Goal: Transaction & Acquisition: Purchase product/service

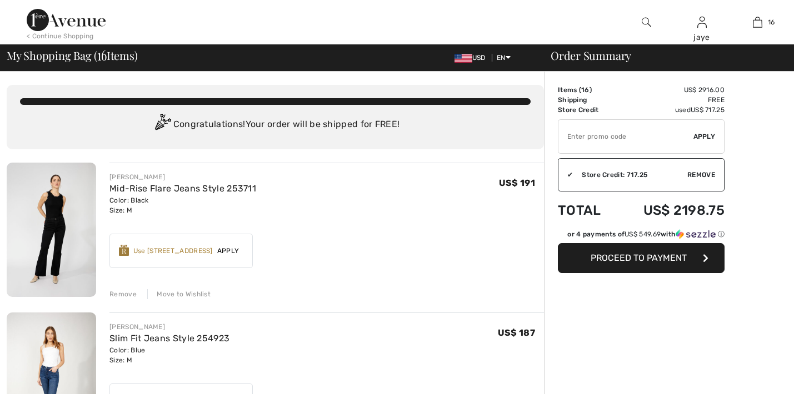
checkbox input "true"
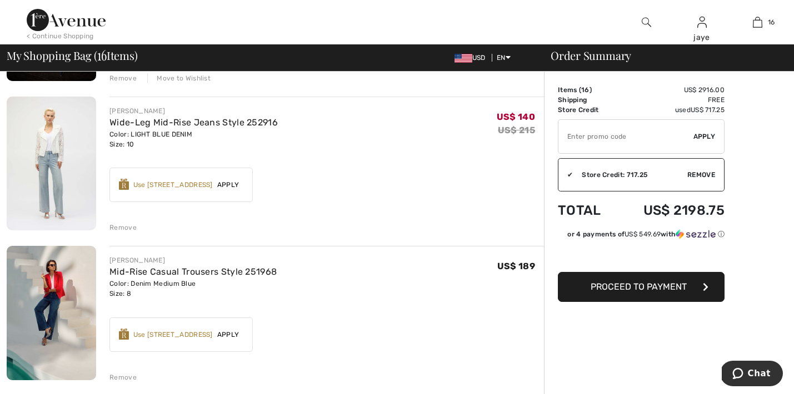
scroll to position [666, 0]
click at [203, 122] on link "Wide-Leg Mid-Rise Jeans Style 252916" at bounding box center [193, 122] width 168 height 11
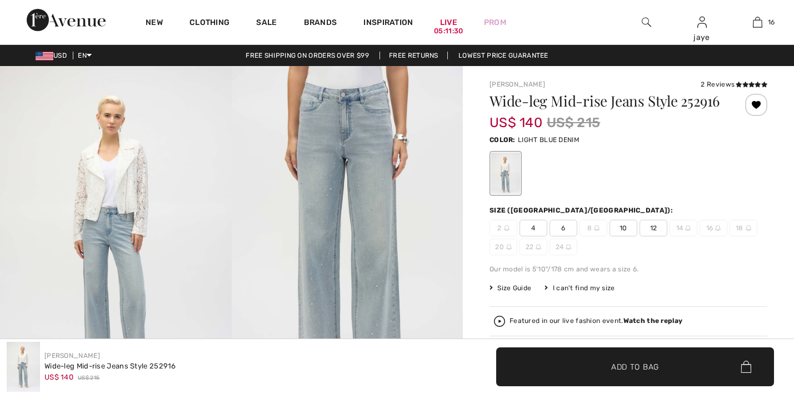
click at [322, 274] on img at bounding box center [348, 239] width 232 height 347
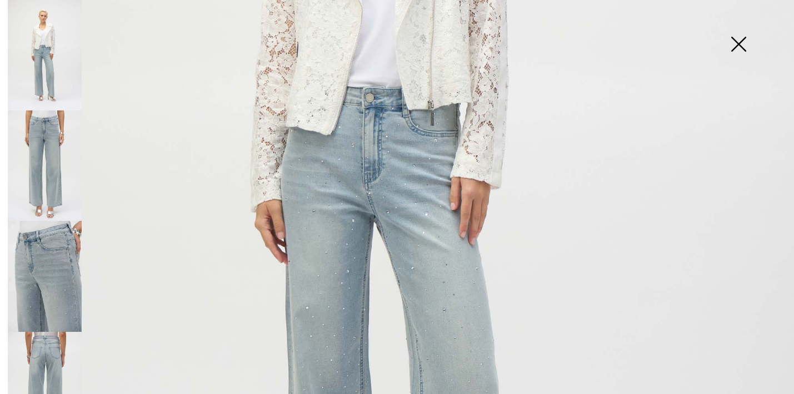
scroll to position [415, 0]
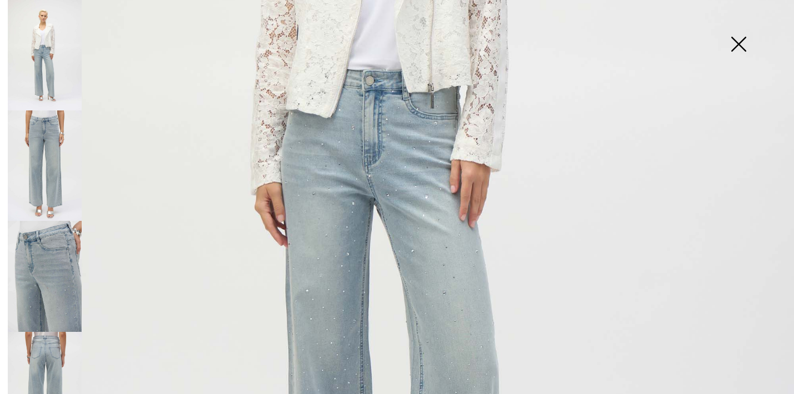
click at [399, 191] on img at bounding box center [397, 179] width 794 height 1189
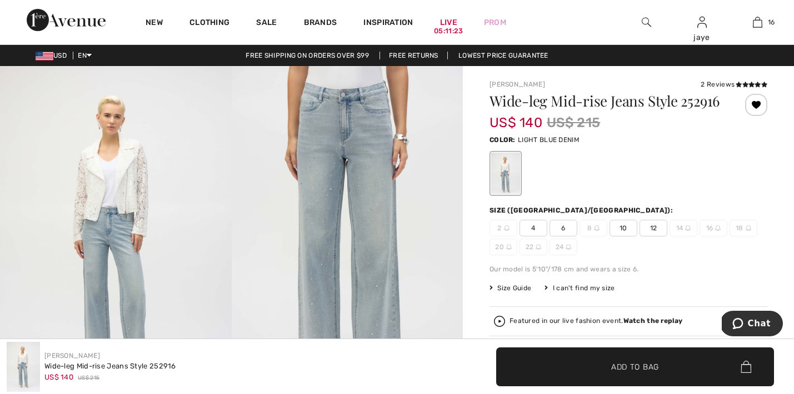
click at [383, 210] on img at bounding box center [348, 239] width 232 height 347
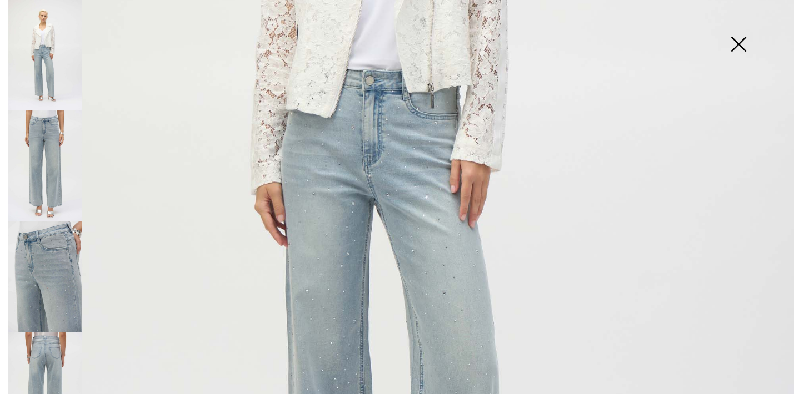
click at [336, 267] on img at bounding box center [397, 179] width 794 height 1189
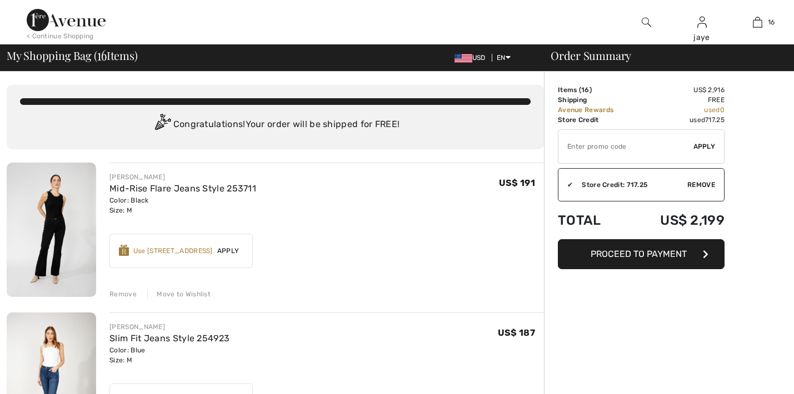
scroll to position [273, 0]
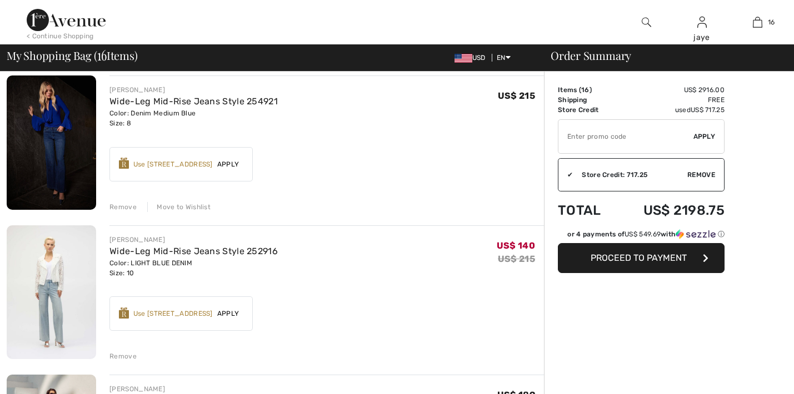
checkbox input "true"
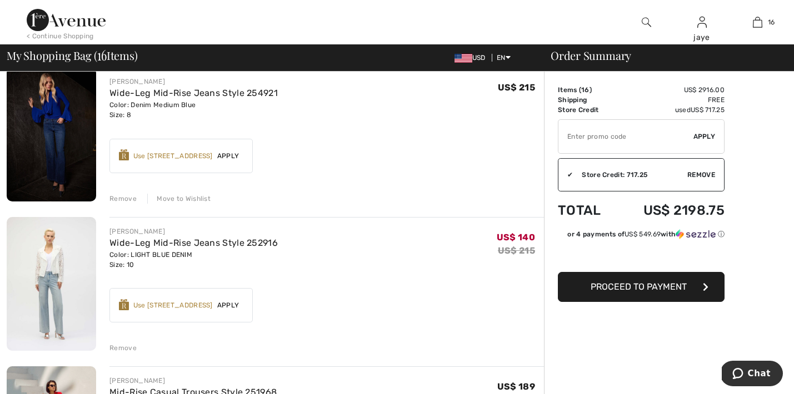
scroll to position [0, 0]
click at [130, 349] on div "Remove" at bounding box center [122, 348] width 27 height 10
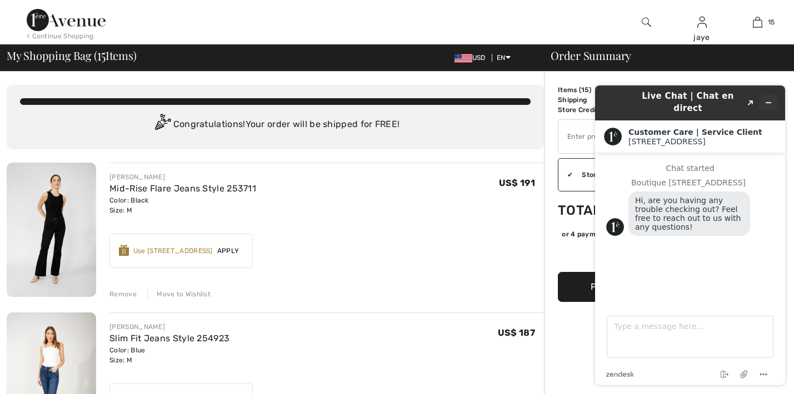
click at [767, 99] on icon "Minimize widget" at bounding box center [768, 103] width 8 height 8
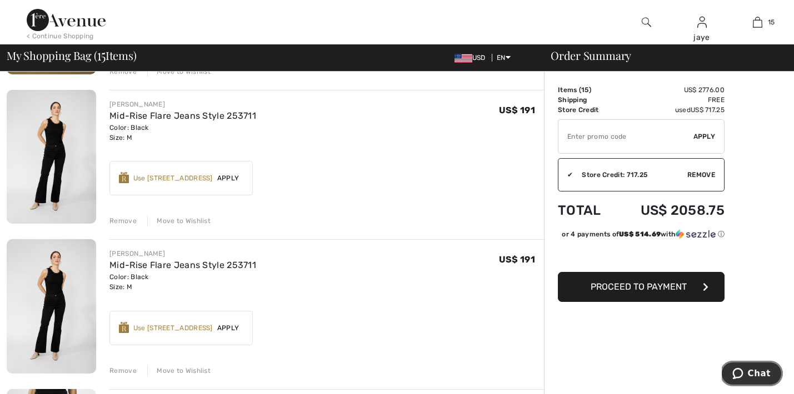
scroll to position [1438, 0]
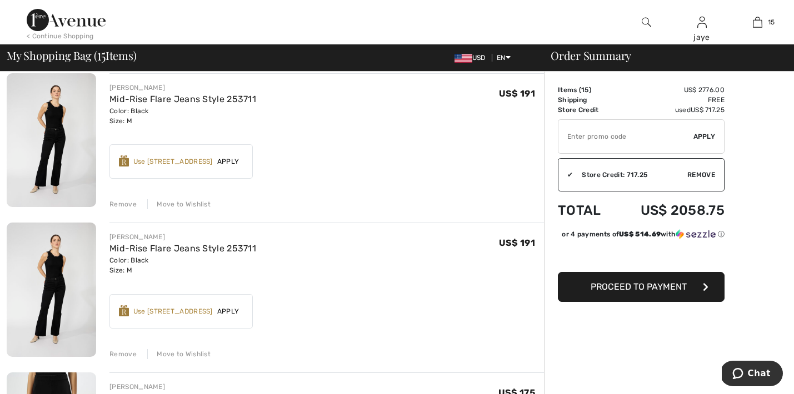
click at [185, 357] on div "Move to Wishlist" at bounding box center [178, 354] width 63 height 10
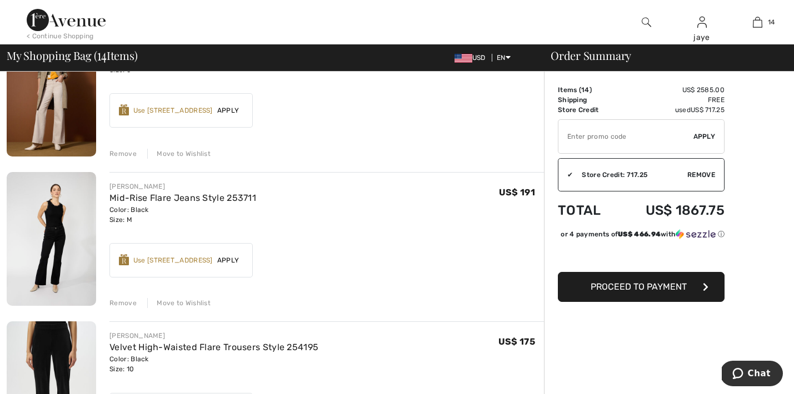
scroll to position [1340, 0]
click at [581, 142] on input "TEXT" at bounding box center [625, 136] width 135 height 33
type input "GC010054766"
click at [702, 140] on span "Apply" at bounding box center [704, 137] width 22 height 10
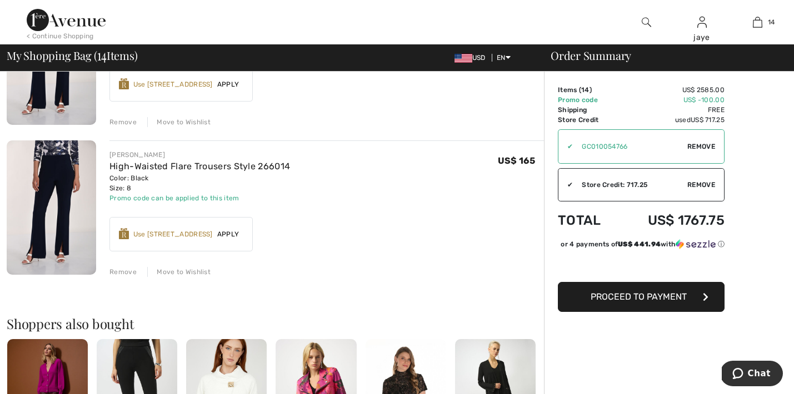
scroll to position [1975, 0]
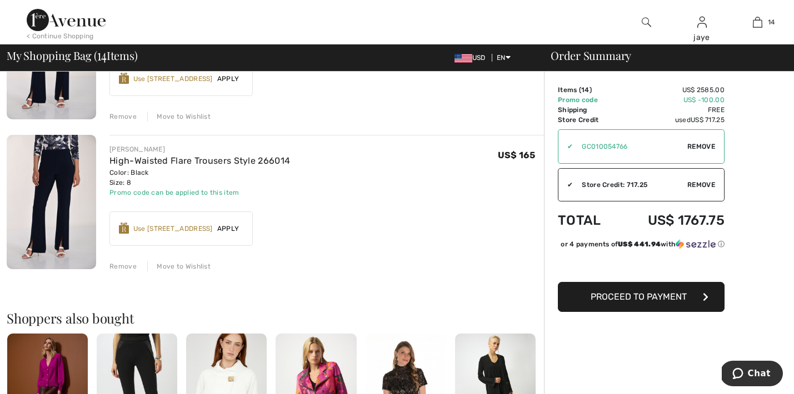
click at [675, 302] on span "Proceed to Payment" at bounding box center [638, 297] width 96 height 11
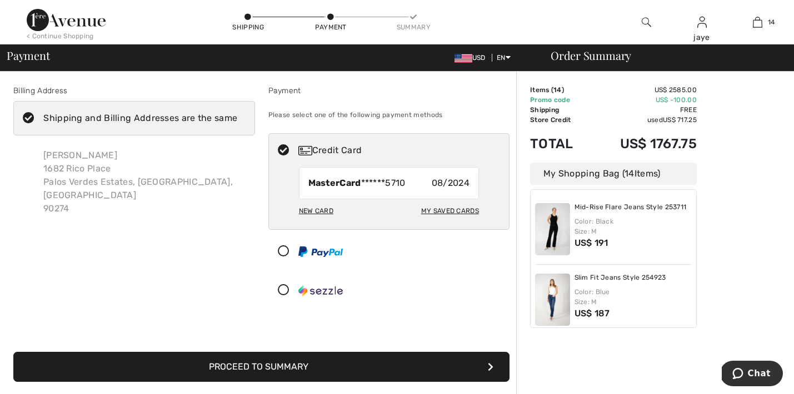
click at [438, 368] on button "Proceed to Summary" at bounding box center [261, 367] width 496 height 30
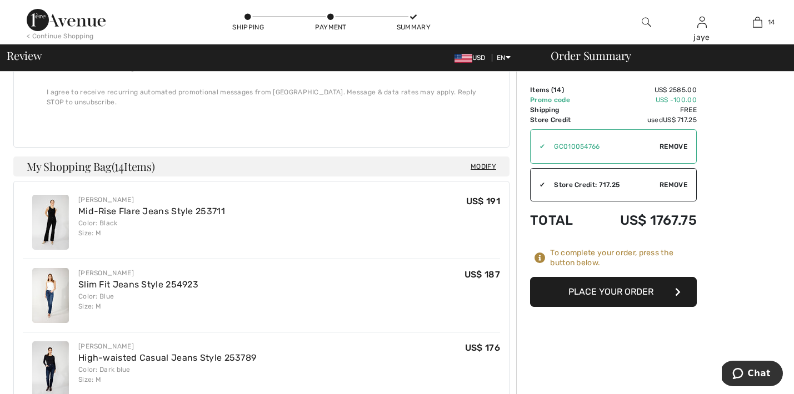
scroll to position [379, 0]
click at [614, 295] on button "Place Your Order" at bounding box center [613, 292] width 167 height 30
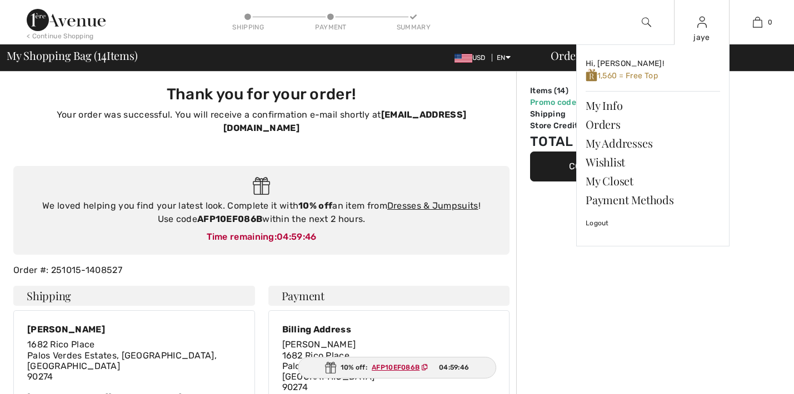
checkbox input "true"
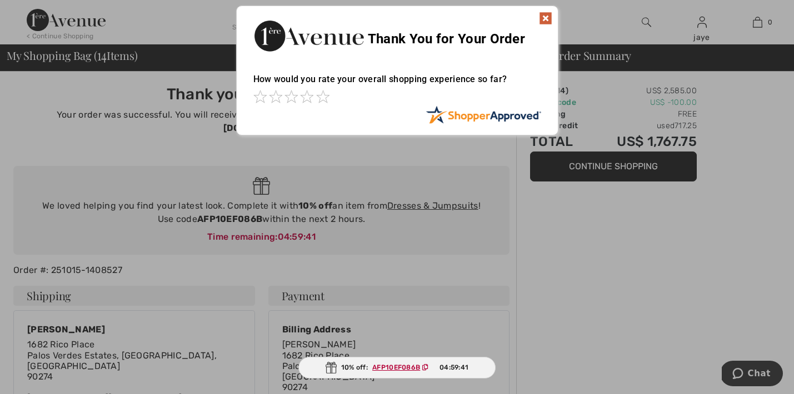
click at [542, 18] on img at bounding box center [545, 18] width 13 height 13
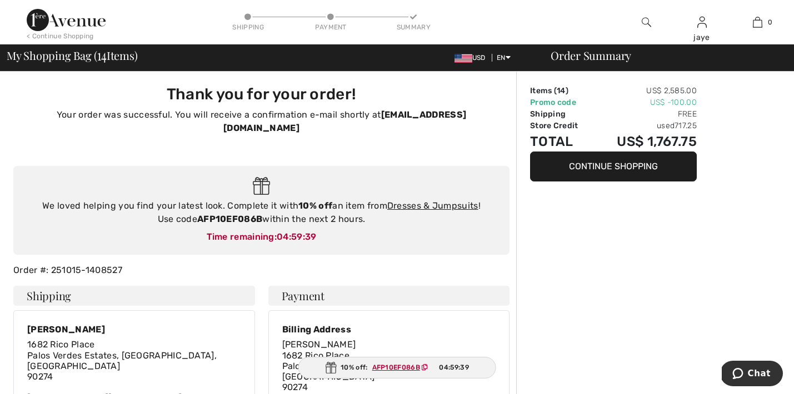
click at [78, 34] on div "< Continue Shopping" at bounding box center [60, 36] width 67 height 10
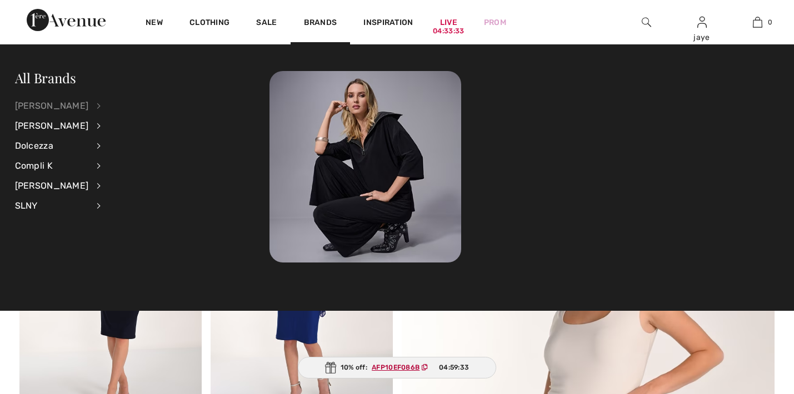
checkbox input "true"
click at [67, 104] on div "[PERSON_NAME]" at bounding box center [52, 106] width 74 height 20
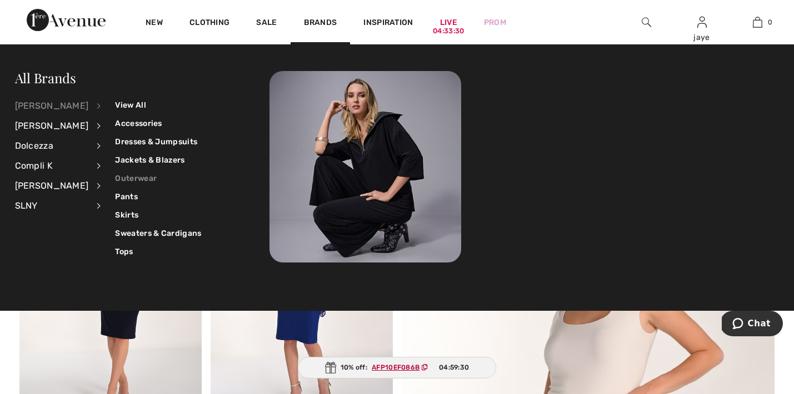
click at [117, 178] on link "Outerwear" at bounding box center [158, 178] width 86 height 18
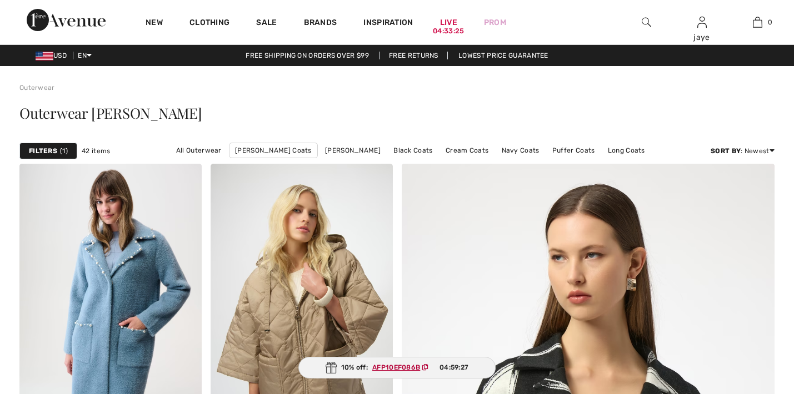
scroll to position [740, 0]
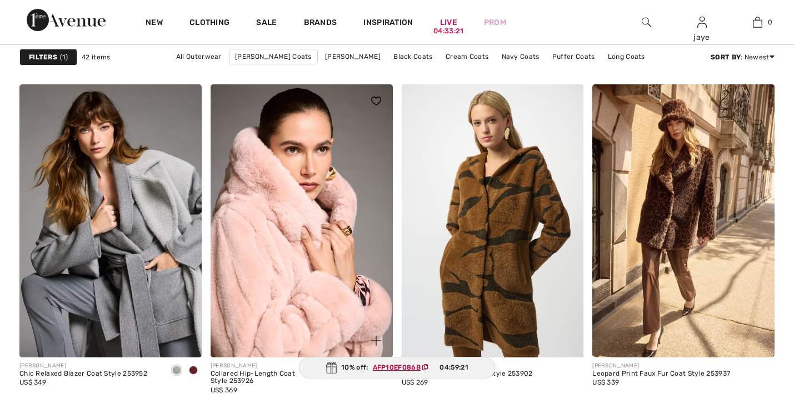
checkbox input "true"
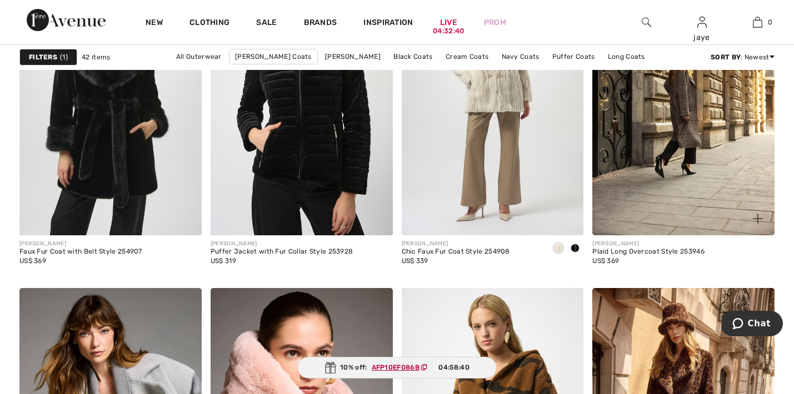
scroll to position [784, 0]
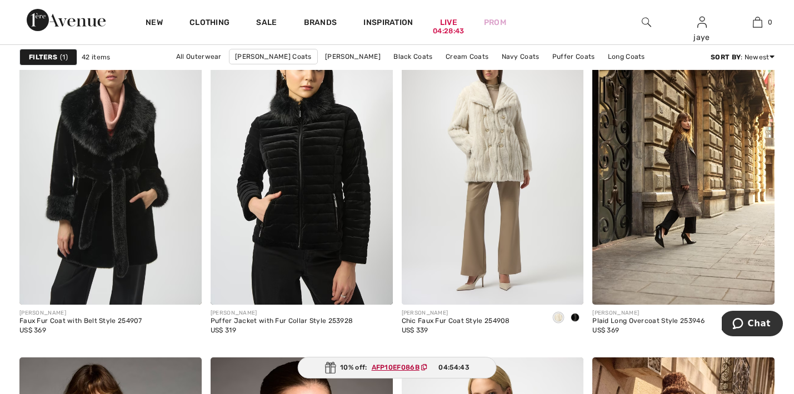
click at [638, 21] on div at bounding box center [646, 22] width 56 height 44
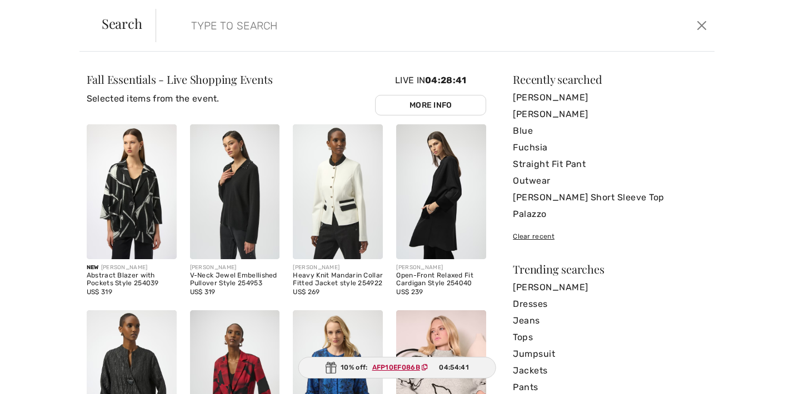
click at [641, 22] on form "Clear" at bounding box center [425, 25] width 538 height 33
click at [284, 32] on input "search" at bounding box center [374, 25] width 383 height 33
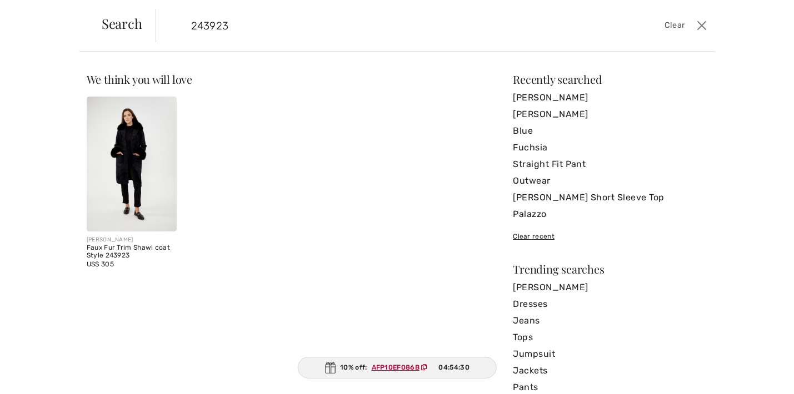
type input "243923"
click at [126, 176] on img at bounding box center [132, 164] width 90 height 135
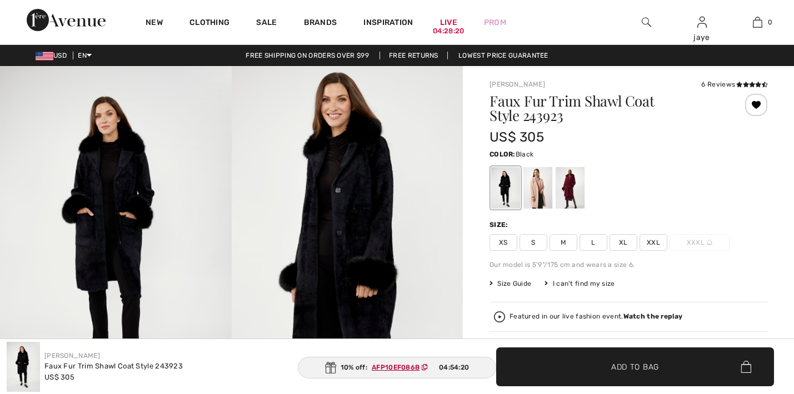
click at [505, 242] on span "XS" at bounding box center [503, 242] width 28 height 17
click at [531, 367] on span "✔ Added to Bag Add to Bag" at bounding box center [635, 367] width 278 height 39
click at [534, 244] on span "S" at bounding box center [533, 242] width 28 height 17
click at [527, 369] on span "✔ Added to Bag Add to Bag" at bounding box center [635, 367] width 278 height 39
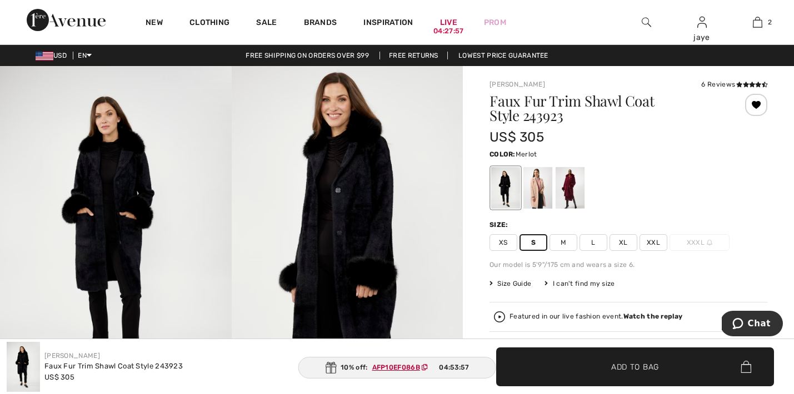
click at [567, 197] on div at bounding box center [569, 188] width 29 height 42
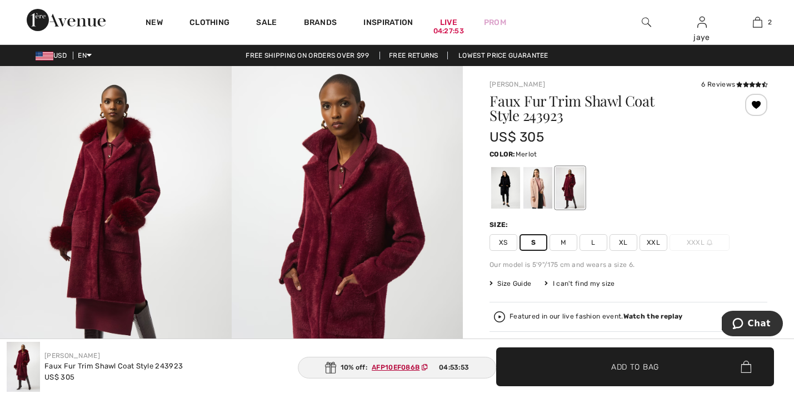
click at [504, 243] on span "XS" at bounding box center [503, 242] width 28 height 17
click at [533, 367] on span "✔ Added to Bag Add to Bag" at bounding box center [635, 367] width 278 height 39
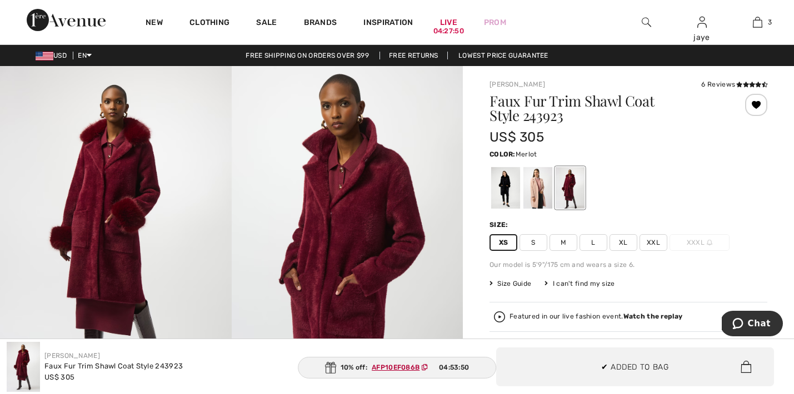
click at [539, 192] on div at bounding box center [537, 188] width 29 height 42
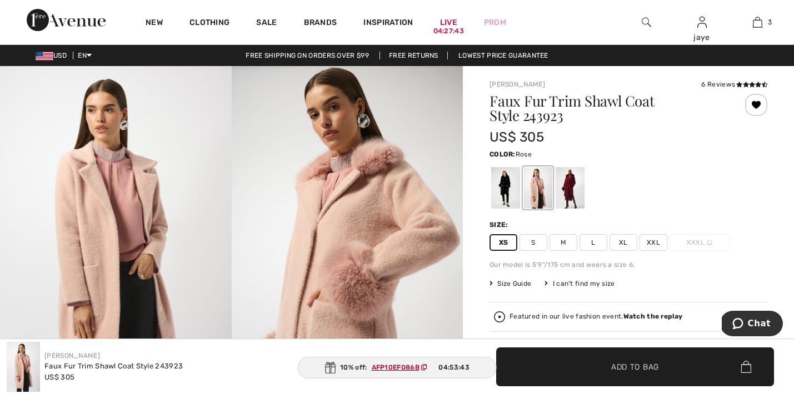
click at [535, 362] on span "✔ Added to Bag Add to Bag" at bounding box center [635, 367] width 278 height 39
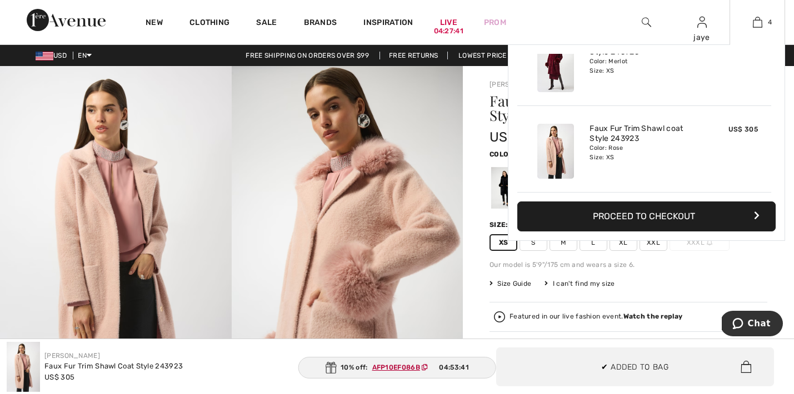
click at [614, 216] on button "Proceed to Checkout" at bounding box center [646, 217] width 258 height 30
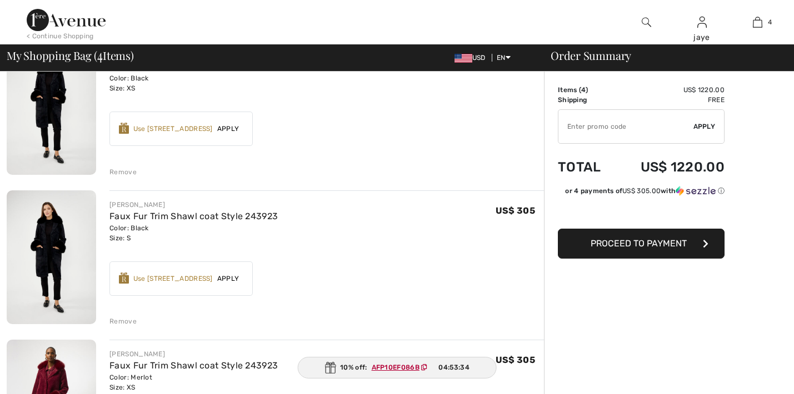
click at [230, 278] on span "Apply" at bounding box center [228, 279] width 31 height 10
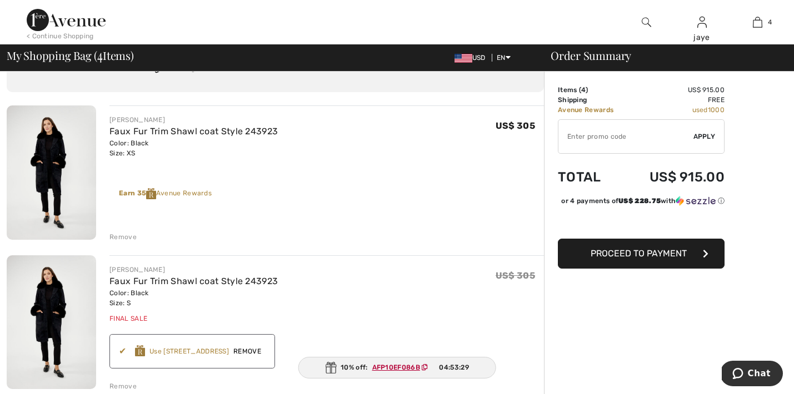
scroll to position [47, 0]
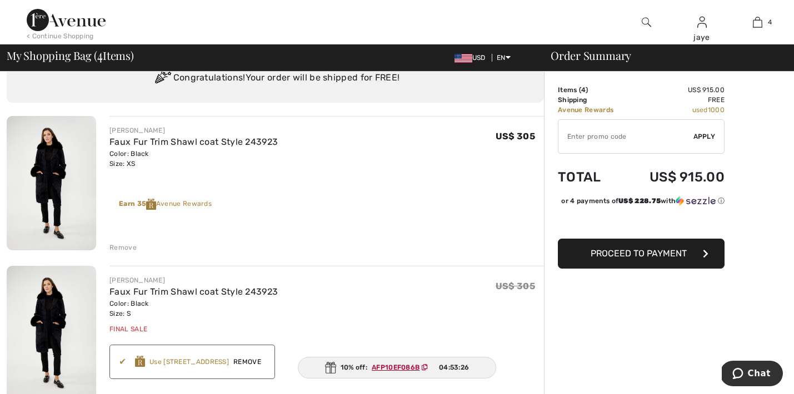
click at [656, 138] on input "TEXT" at bounding box center [625, 136] width 135 height 33
type input "GC005018355"
click at [708, 136] on span "Apply" at bounding box center [704, 137] width 22 height 10
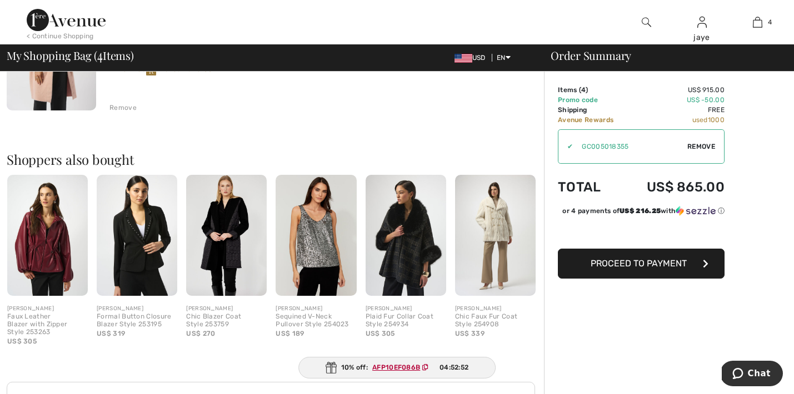
scroll to position [642, 0]
click at [674, 279] on button "Proceed to Payment" at bounding box center [641, 264] width 167 height 30
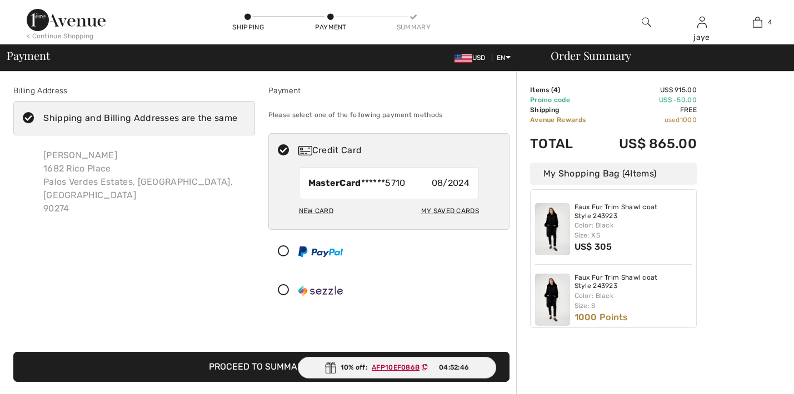
checkbox input "true"
click at [395, 369] on ins "AFP10EF086B" at bounding box center [396, 368] width 48 height 8
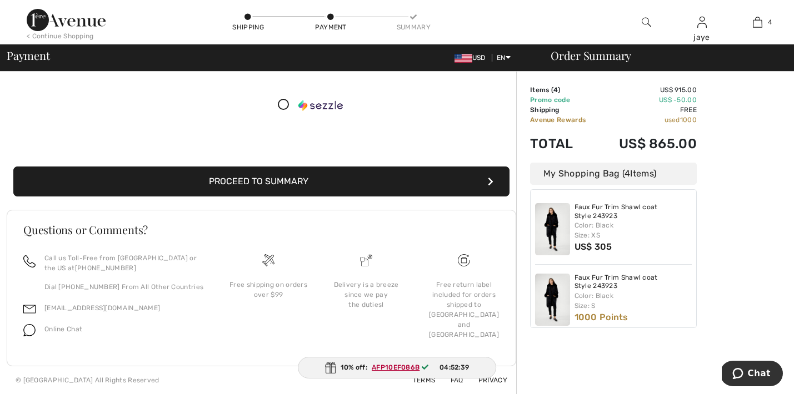
scroll to position [186, 0]
click at [363, 189] on button "Proceed to Summary" at bounding box center [261, 182] width 496 height 30
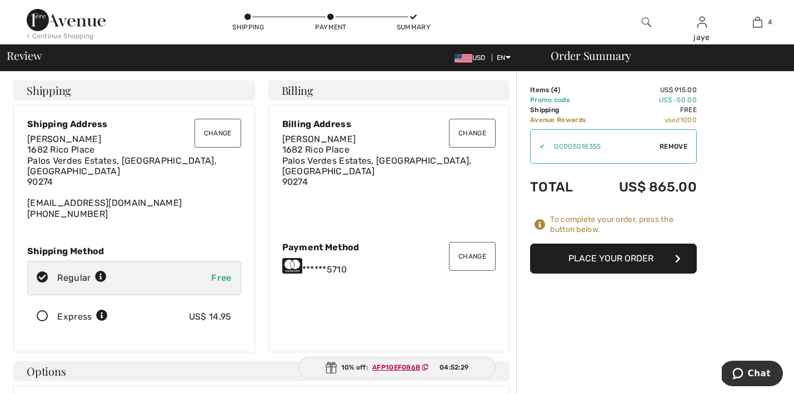
click at [570, 259] on button "Place Your Order" at bounding box center [613, 259] width 167 height 30
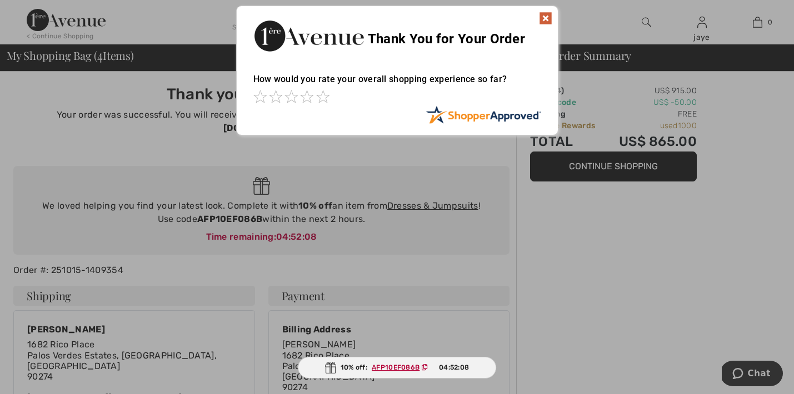
click at [544, 21] on img at bounding box center [545, 18] width 13 height 13
